Goal: Task Accomplishment & Management: Manage account settings

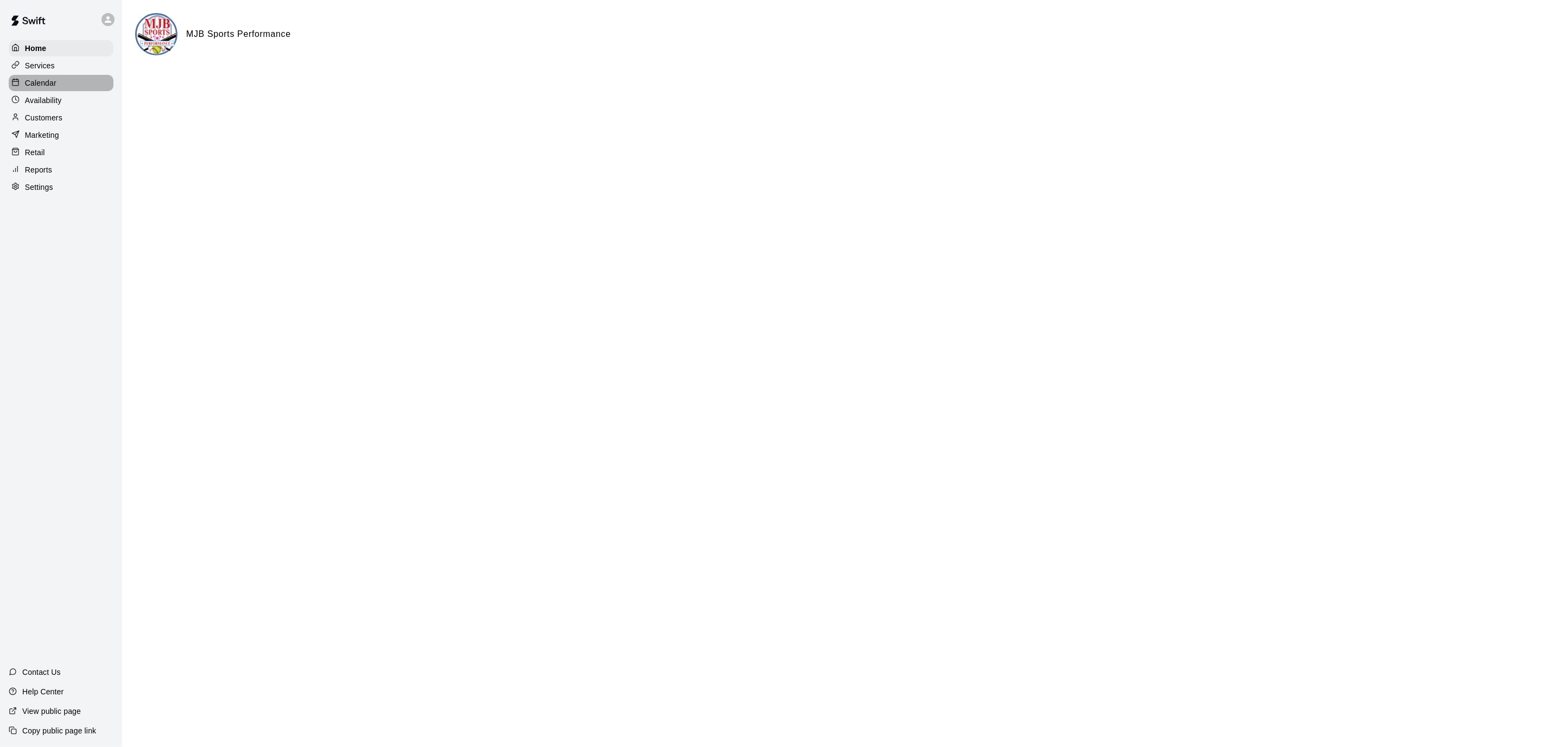
click at [42, 82] on p "Calendar" at bounding box center [41, 83] width 32 height 11
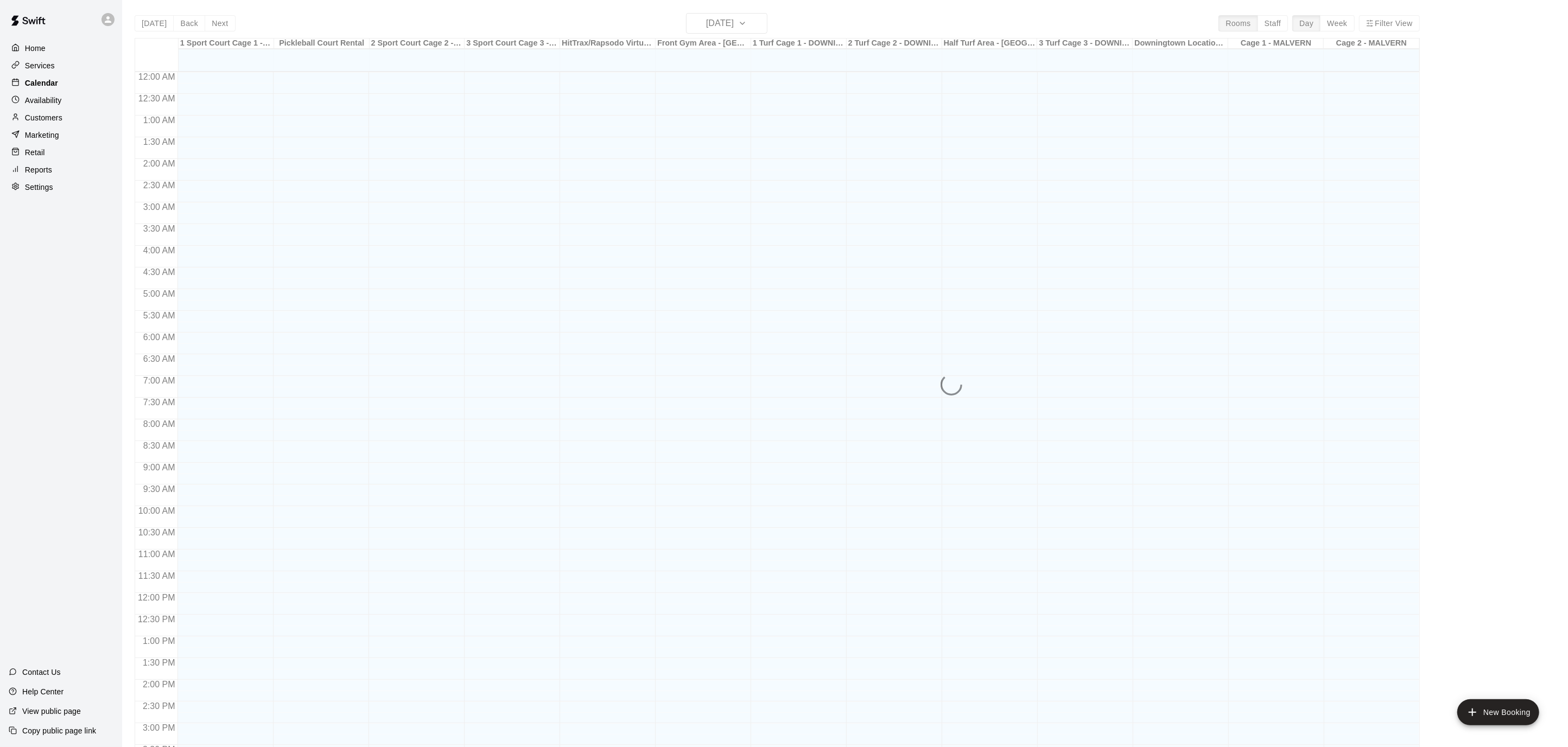
scroll to position [321, 0]
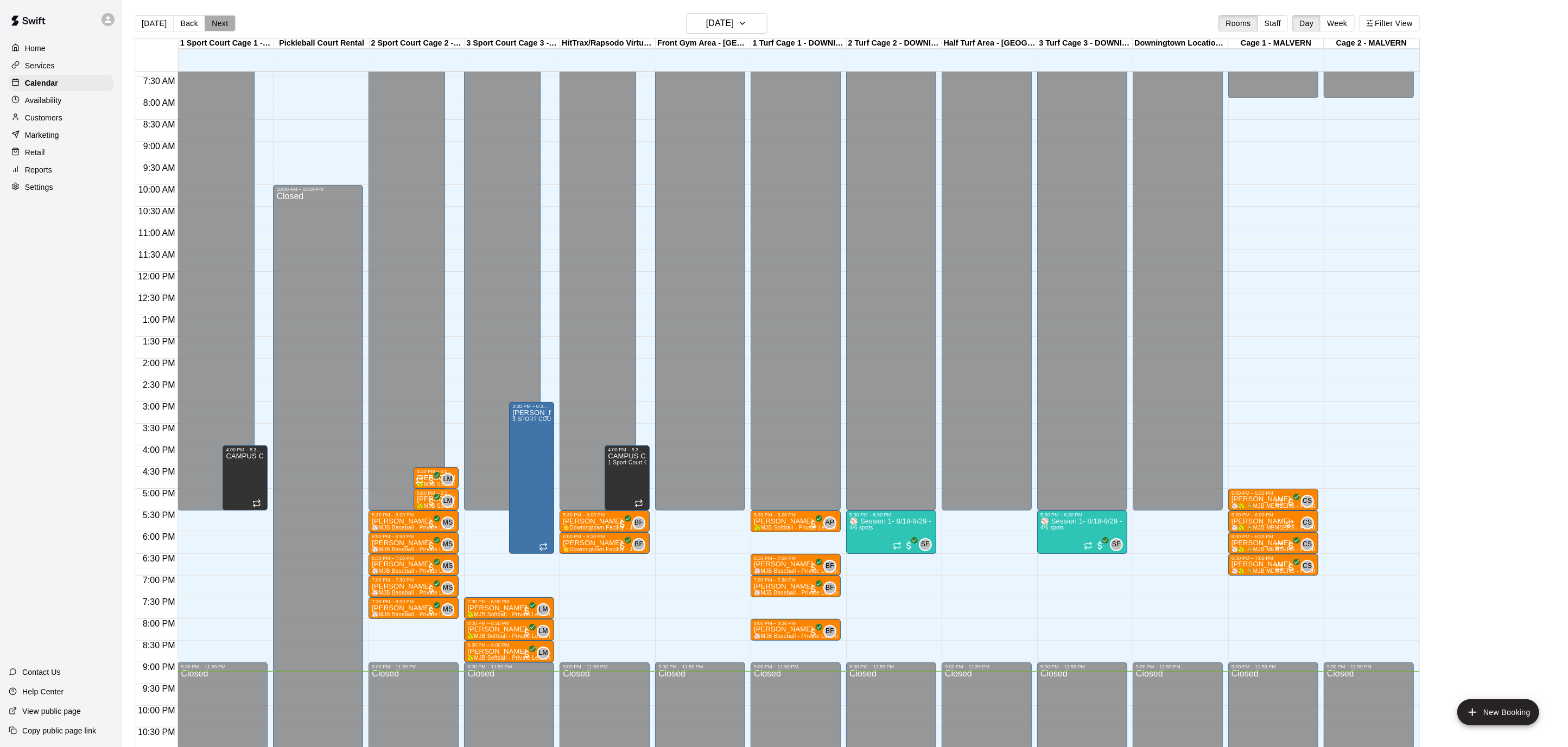
click at [225, 19] on button "Next" at bounding box center [220, 23] width 30 height 16
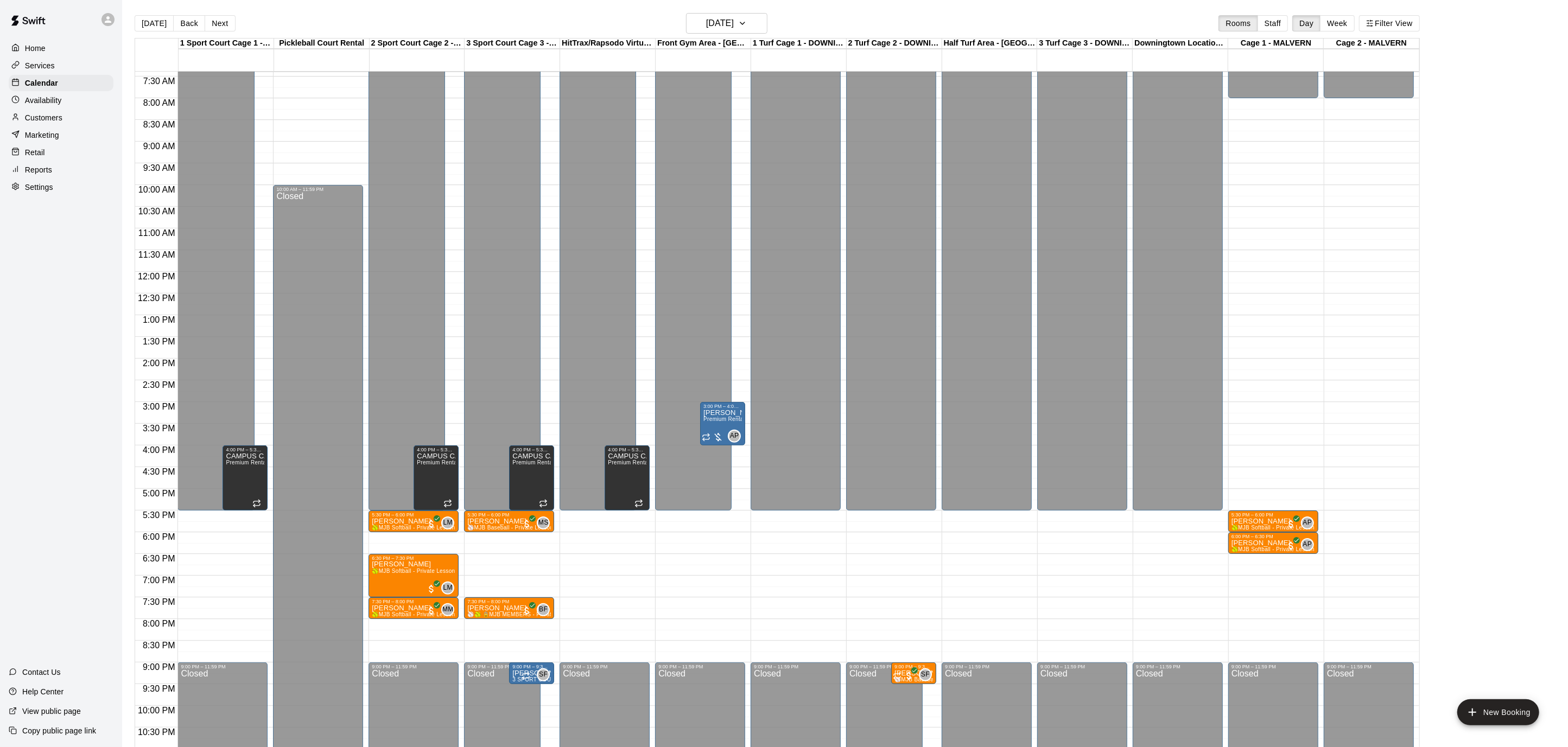
click at [225, 19] on button "Next" at bounding box center [220, 23] width 30 height 16
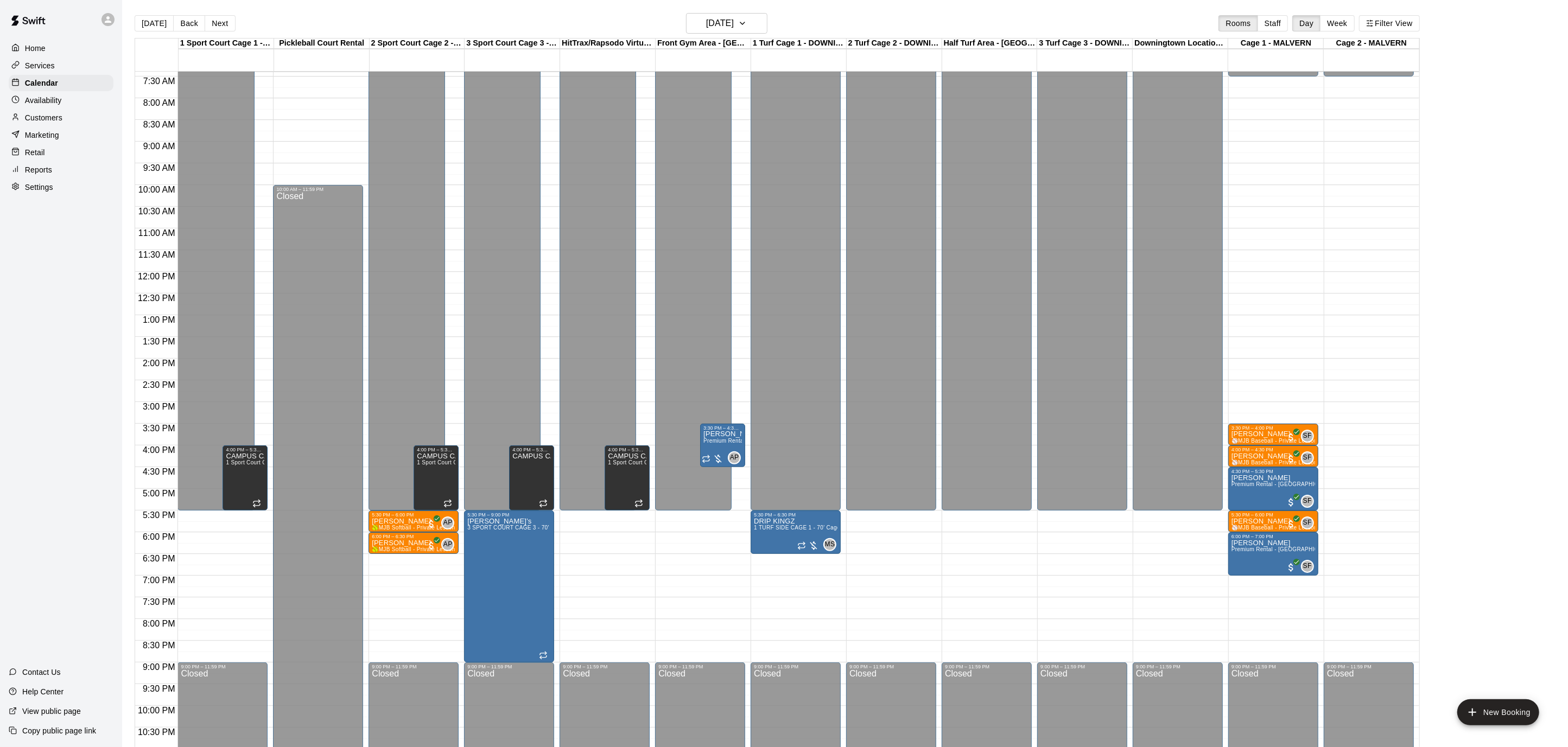
click at [57, 184] on div "Settings" at bounding box center [61, 187] width 105 height 16
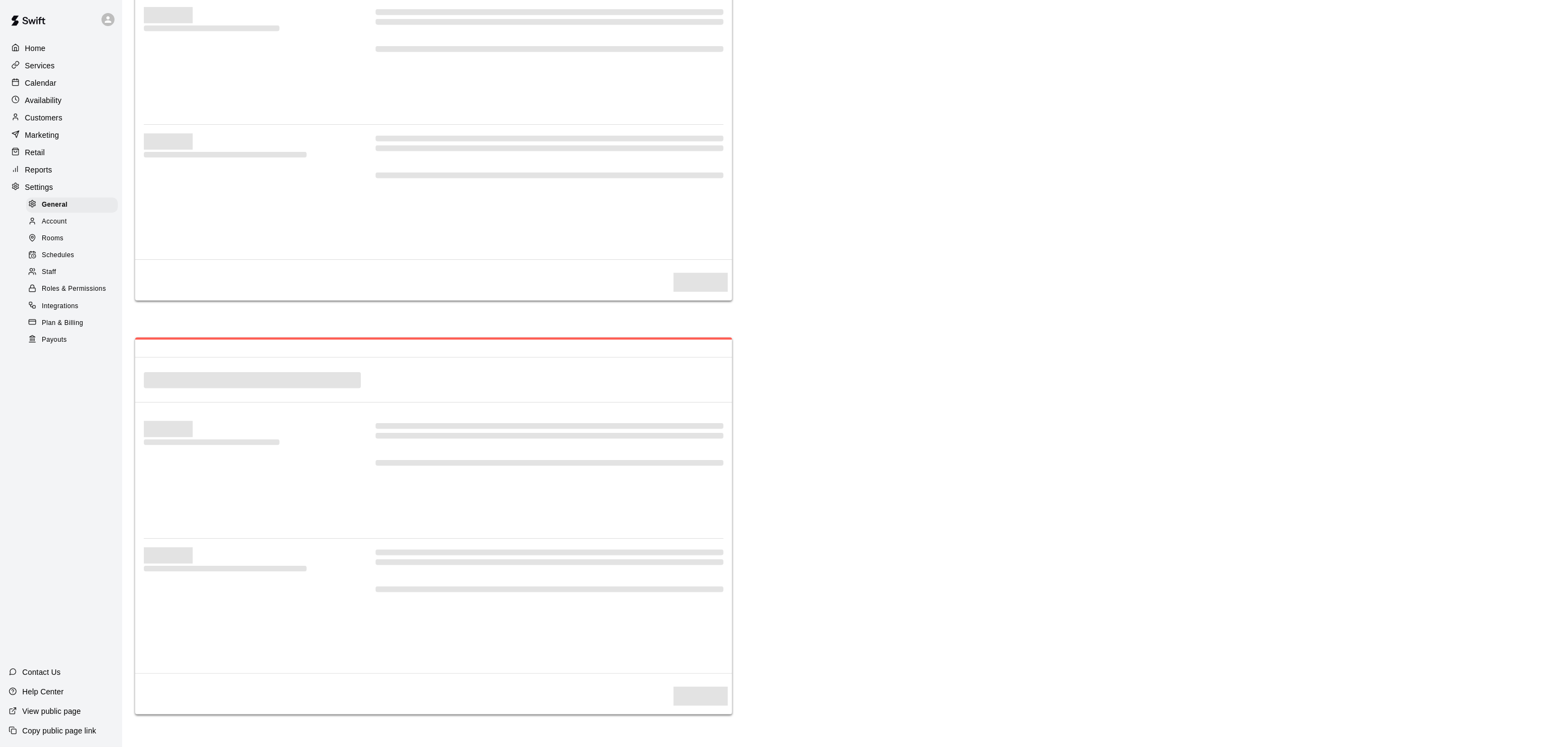
select select "**"
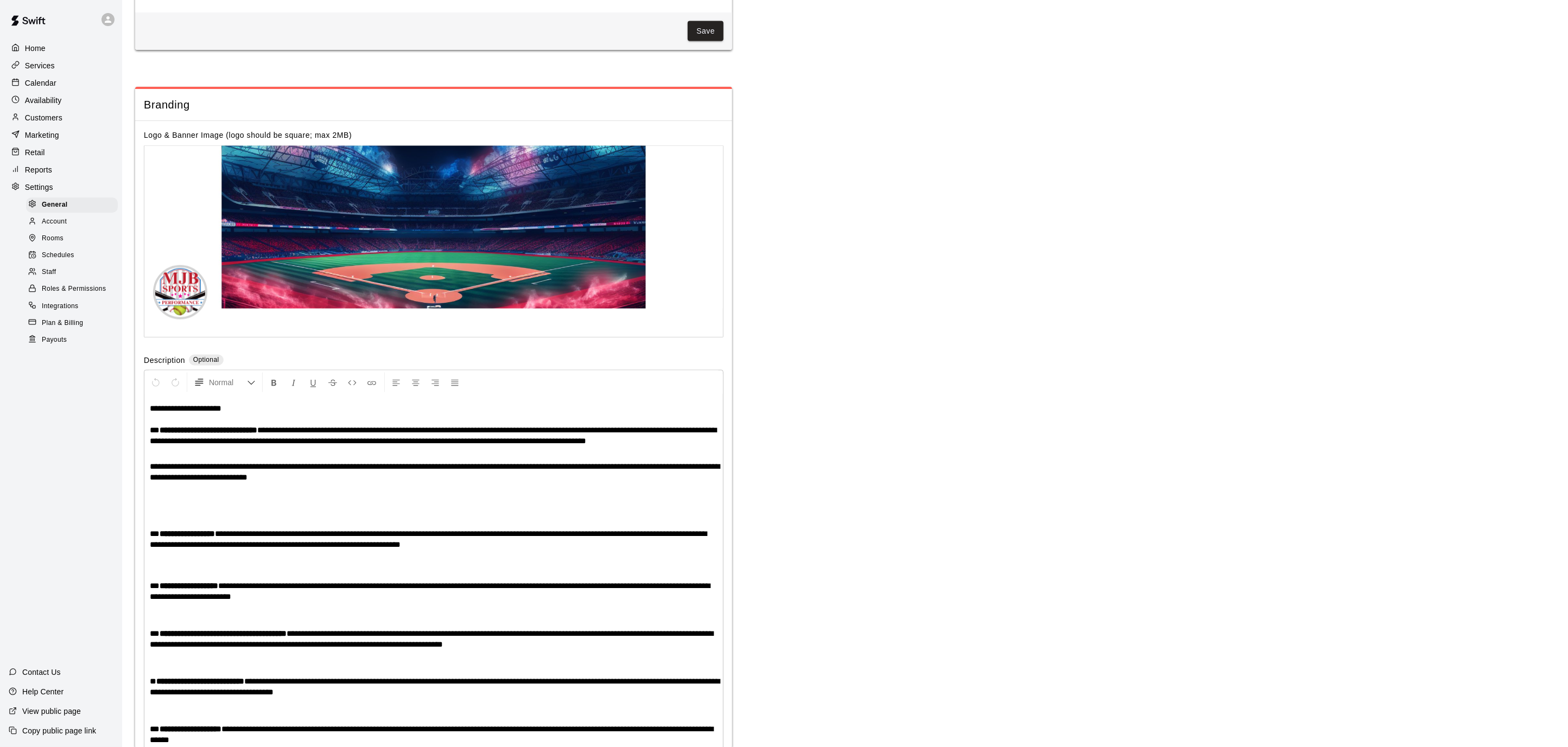
scroll to position [2025, 0]
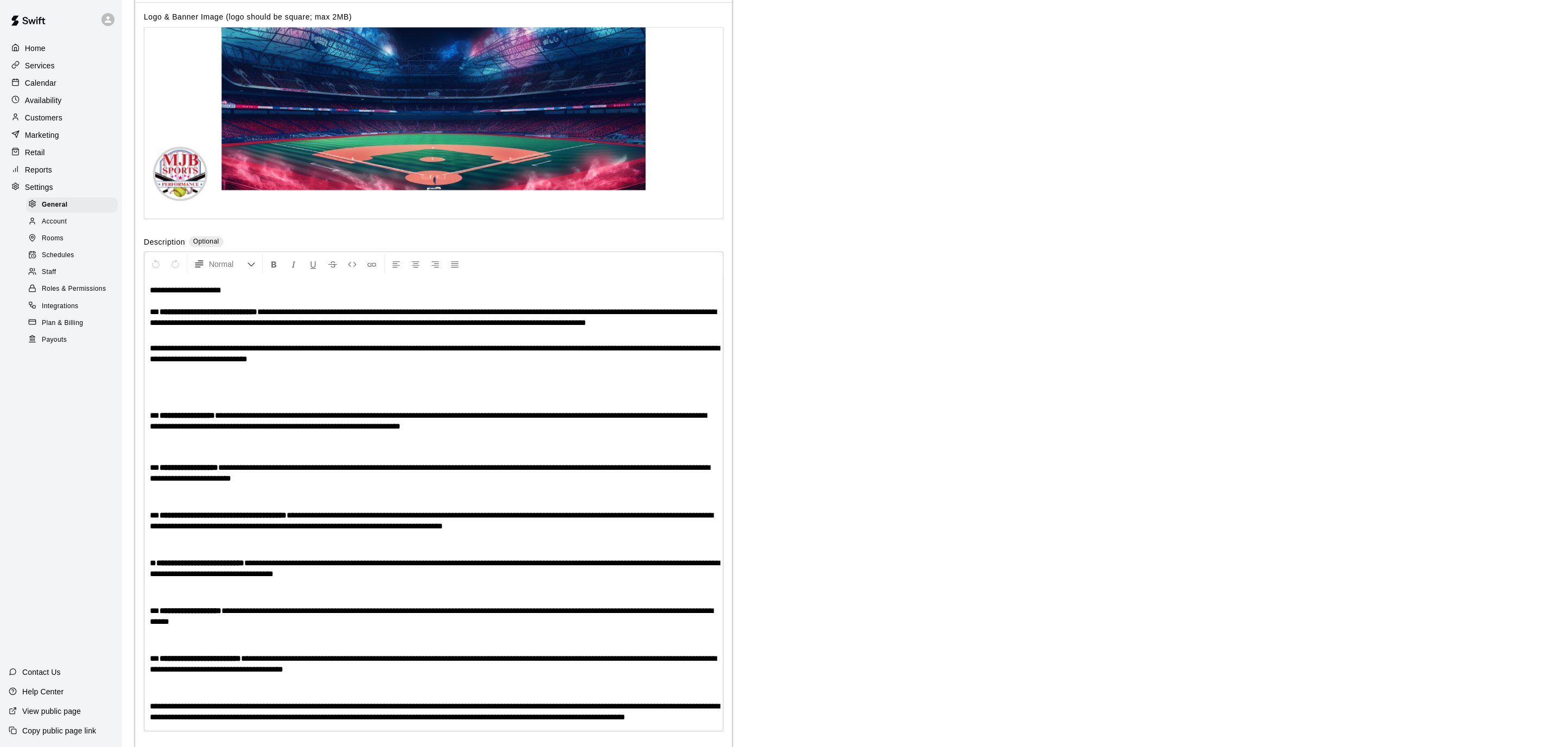
click at [60, 342] on span "Payouts" at bounding box center [54, 340] width 25 height 11
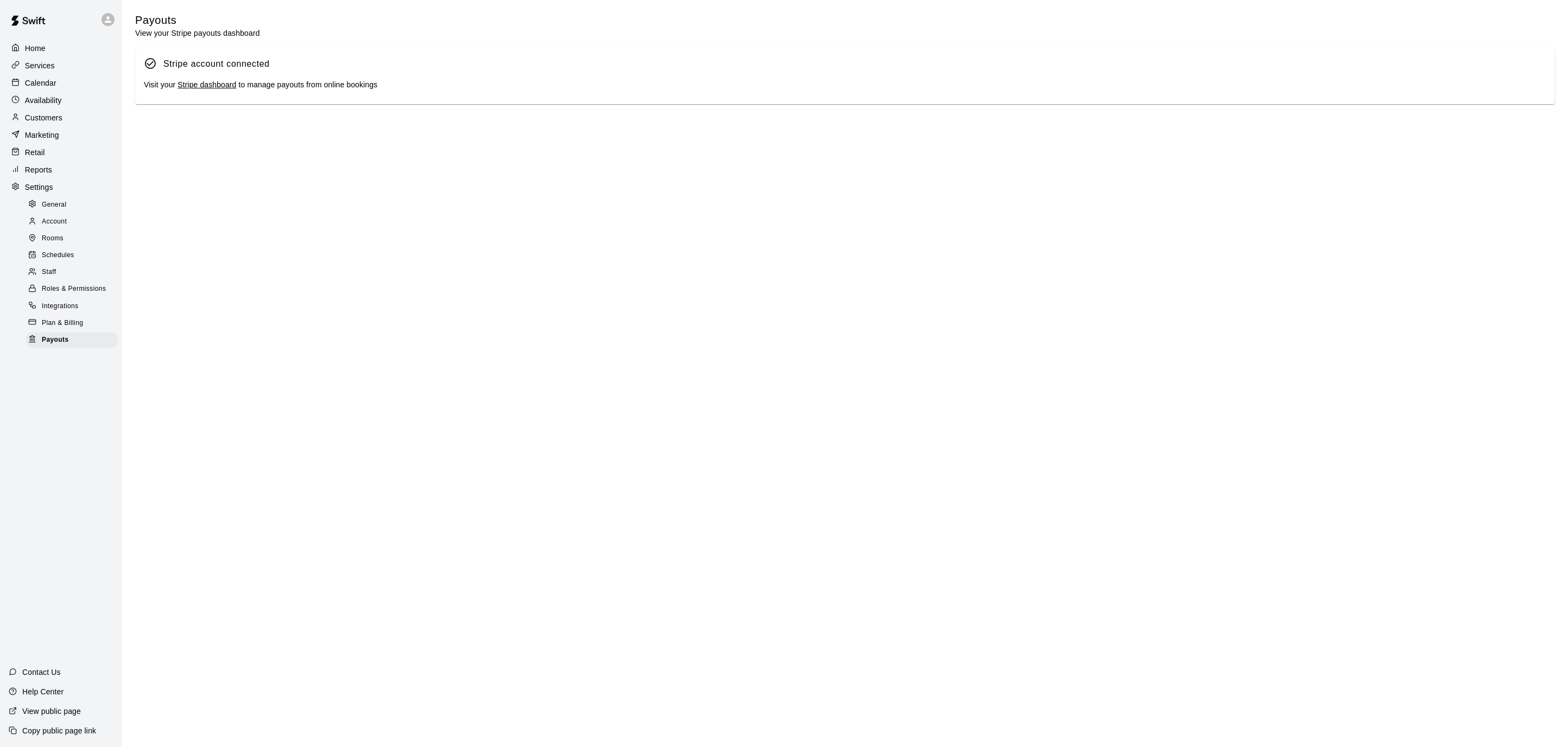
click at [209, 86] on link "Stripe dashboard" at bounding box center [207, 85] width 58 height 9
